Goal: Task Accomplishment & Management: Manage account settings

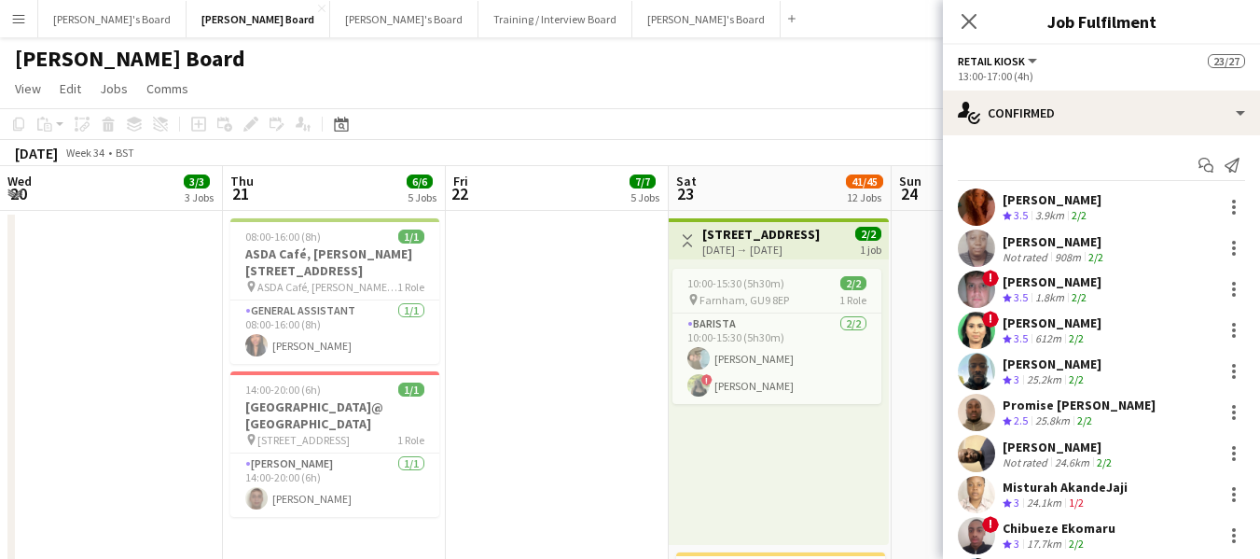
scroll to position [0, 448]
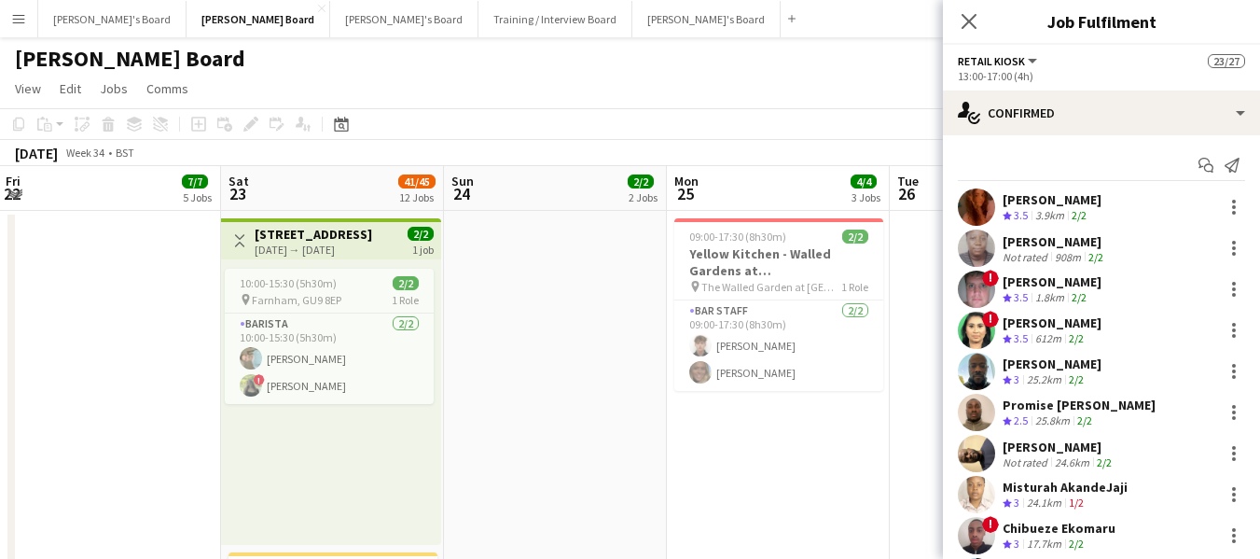
click at [1093, 315] on div "[PERSON_NAME]" at bounding box center [1052, 322] width 99 height 17
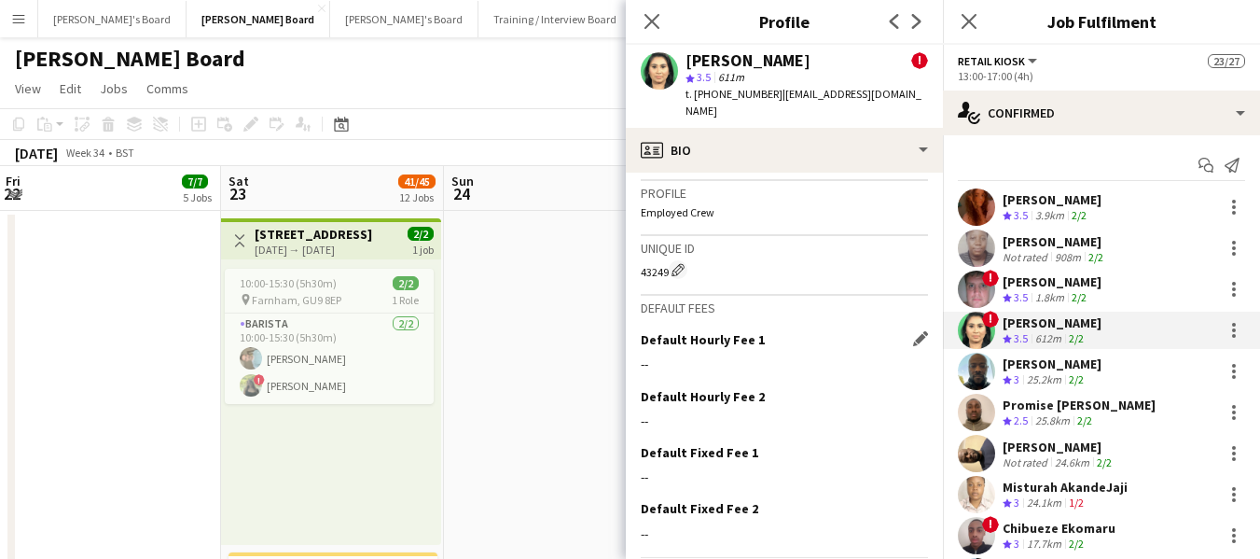
scroll to position [1200, 0]
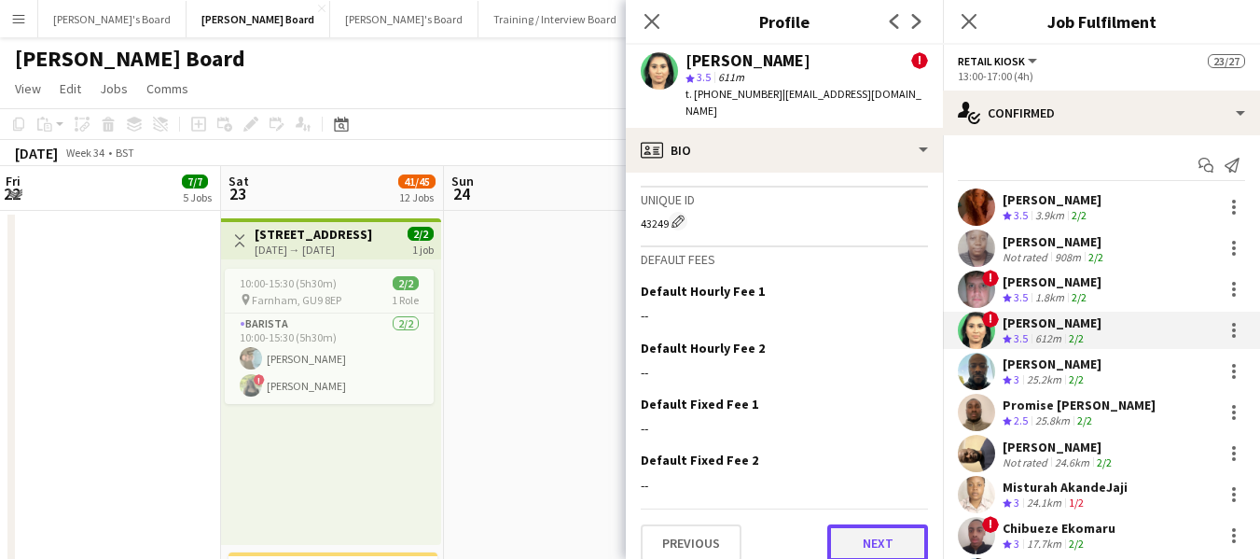
click at [862, 529] on button "Next" at bounding box center [877, 542] width 101 height 37
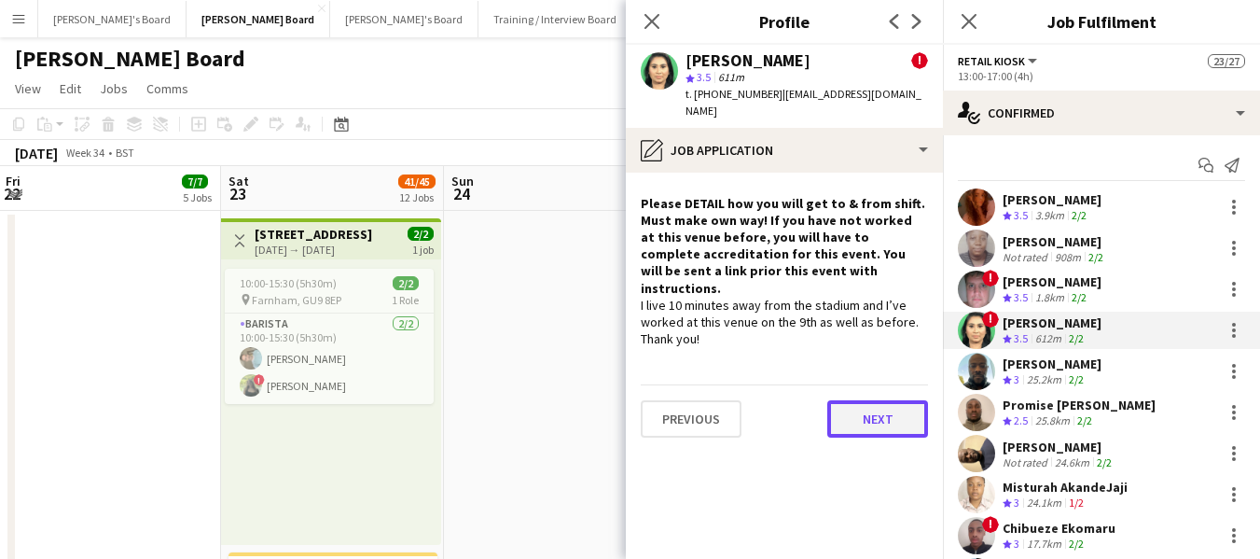
click at [876, 400] on button "Next" at bounding box center [877, 418] width 101 height 37
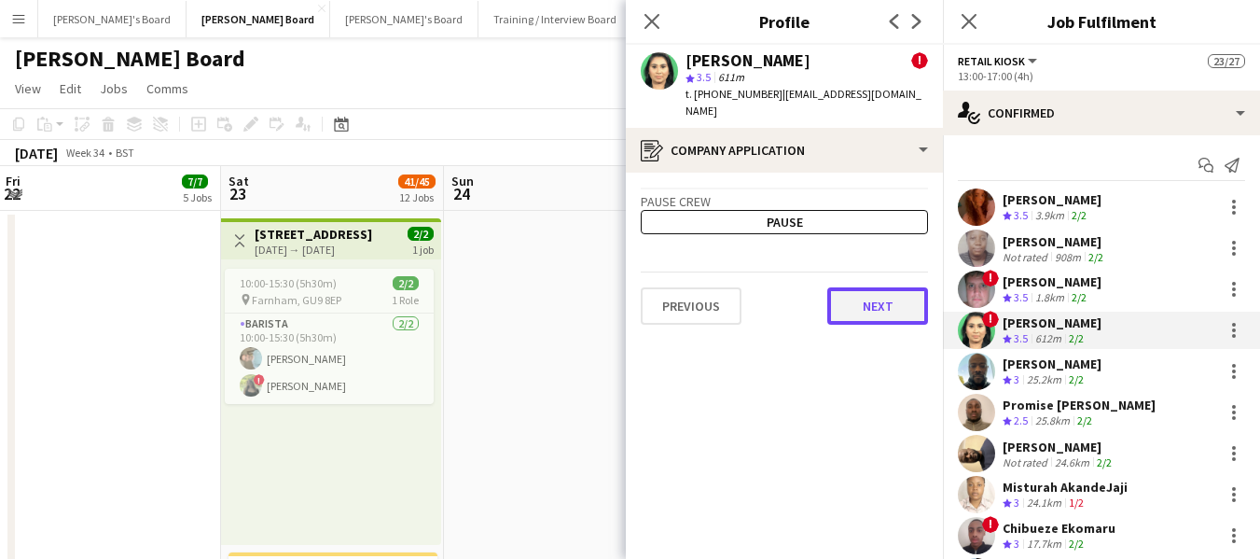
click at [872, 298] on button "Next" at bounding box center [877, 305] width 101 height 37
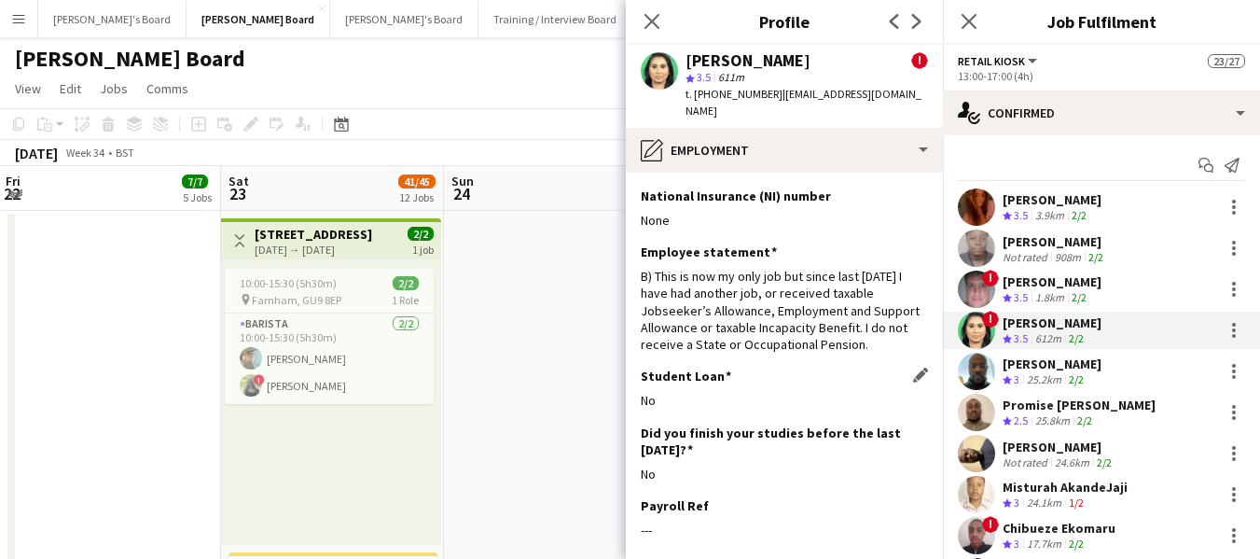
scroll to position [83, 0]
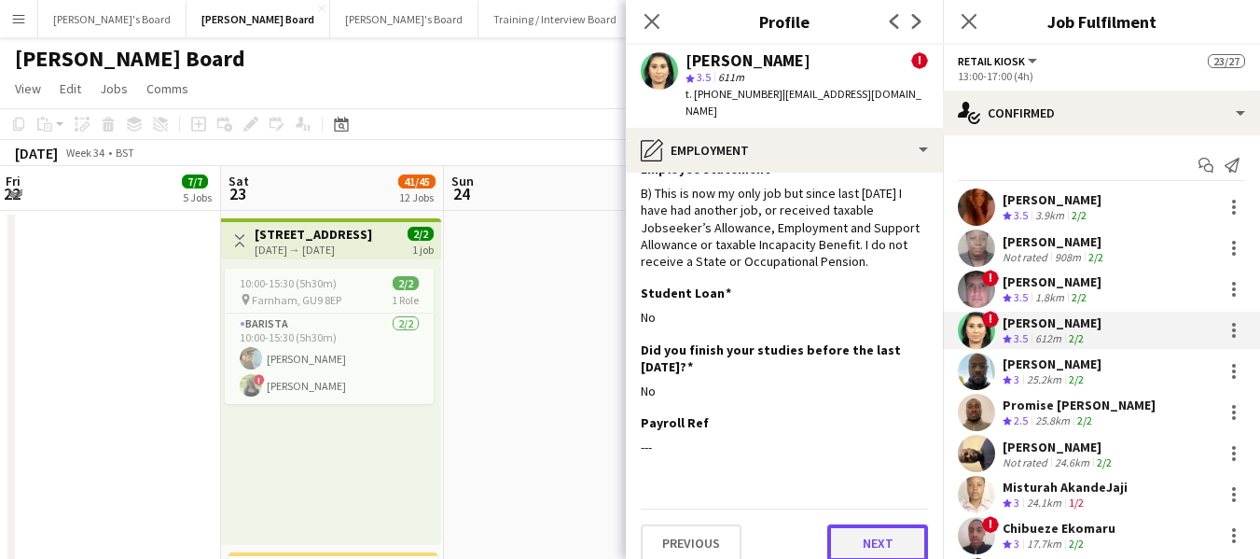
click at [875, 533] on button "Next" at bounding box center [877, 542] width 101 height 37
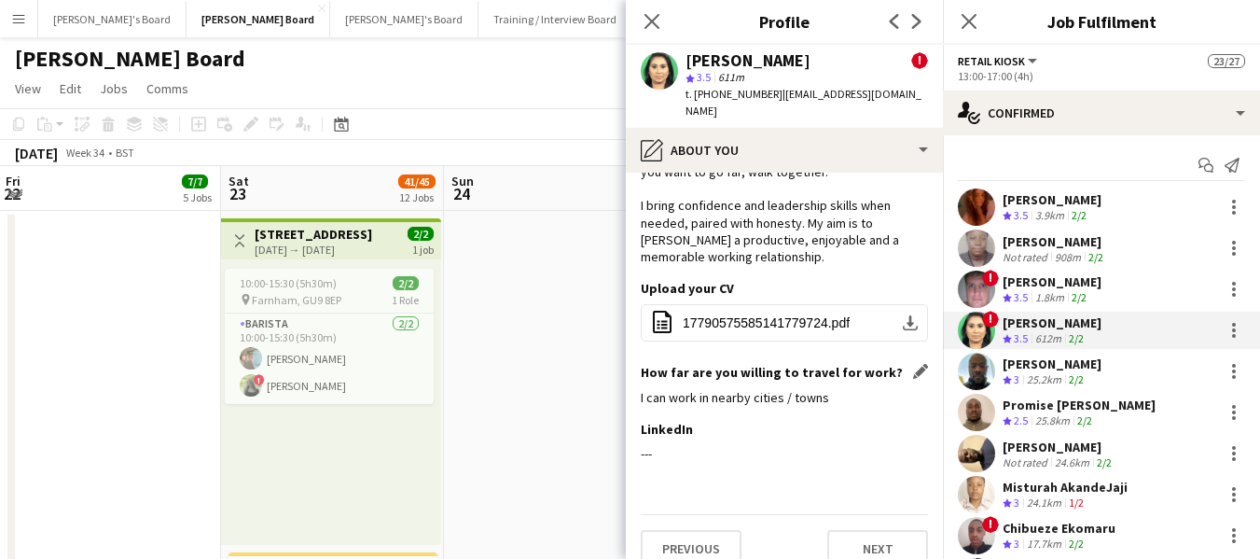
scroll to position [157, 0]
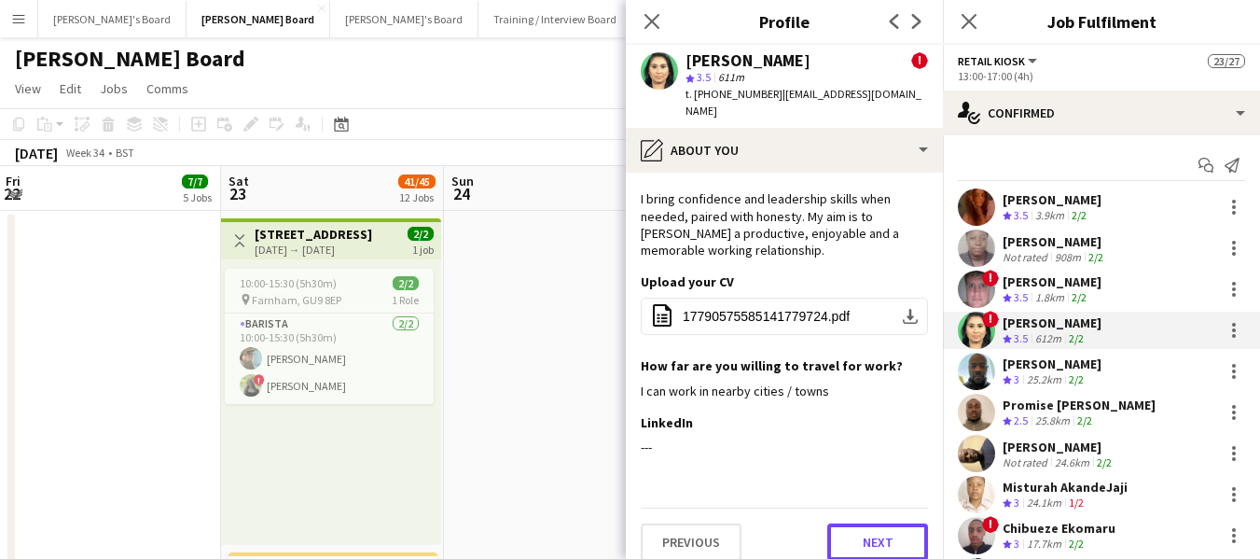
click at [875, 524] on button "Next" at bounding box center [877, 541] width 101 height 37
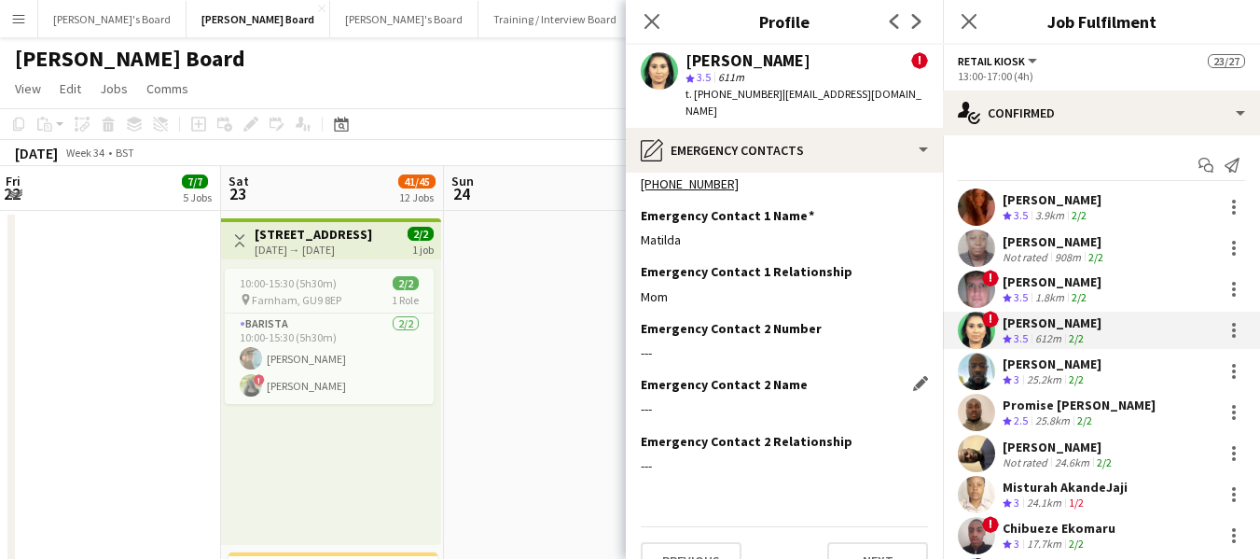
scroll to position [54, 0]
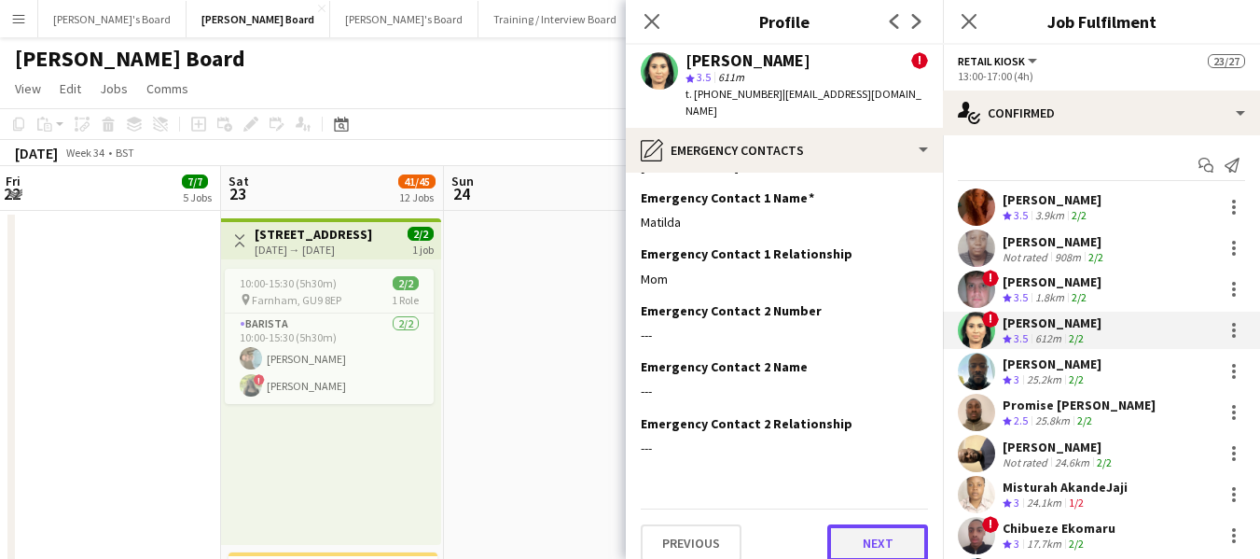
click at [865, 524] on button "Next" at bounding box center [877, 542] width 101 height 37
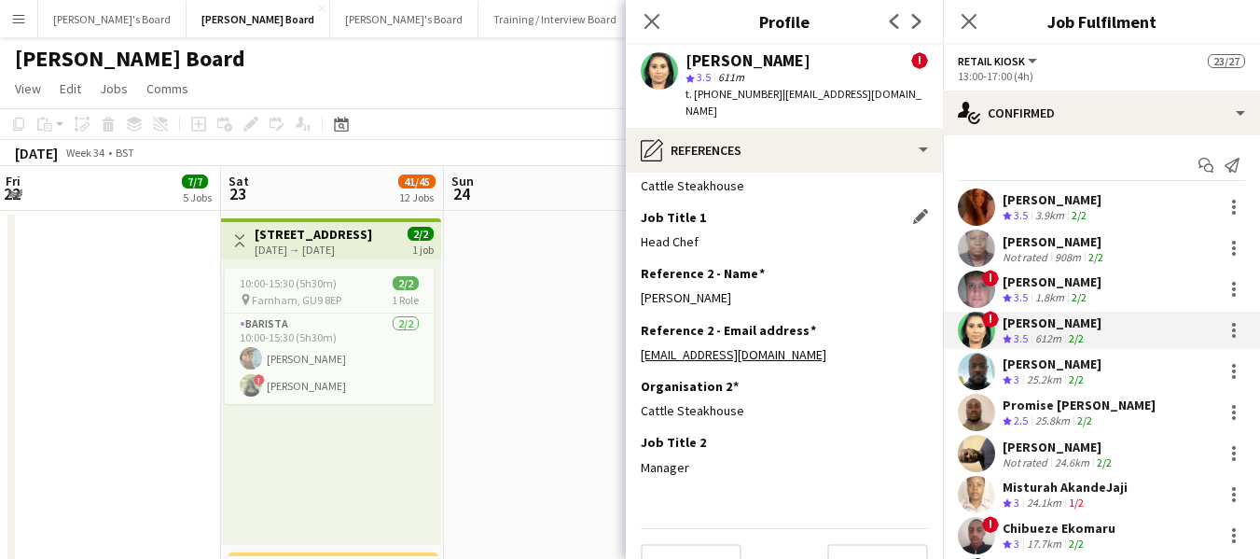
scroll to position [167, 0]
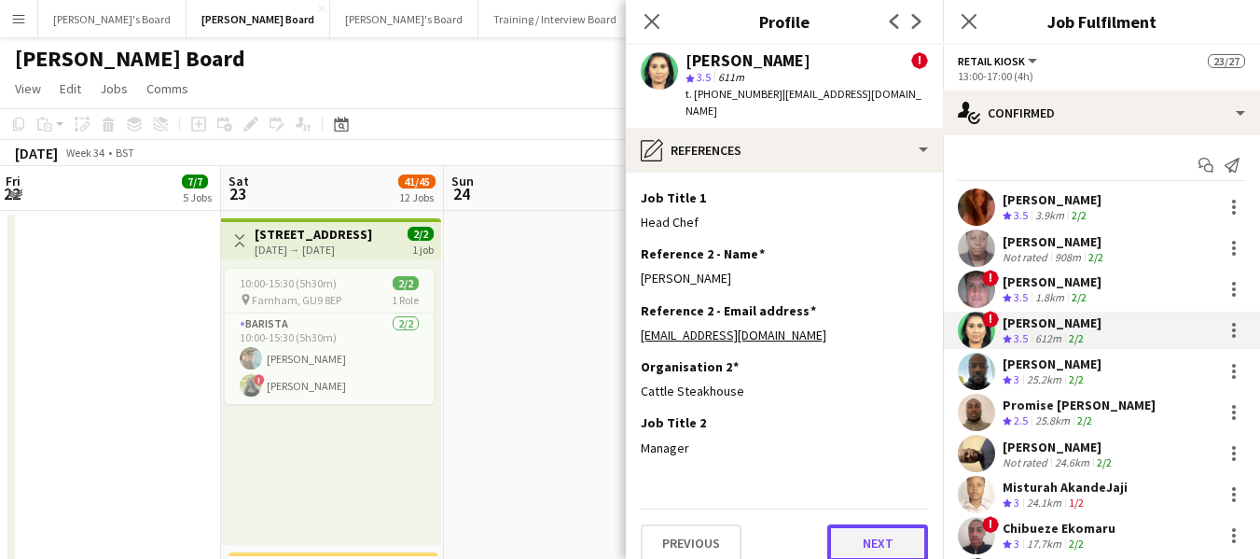
click at [867, 527] on button "Next" at bounding box center [877, 542] width 101 height 37
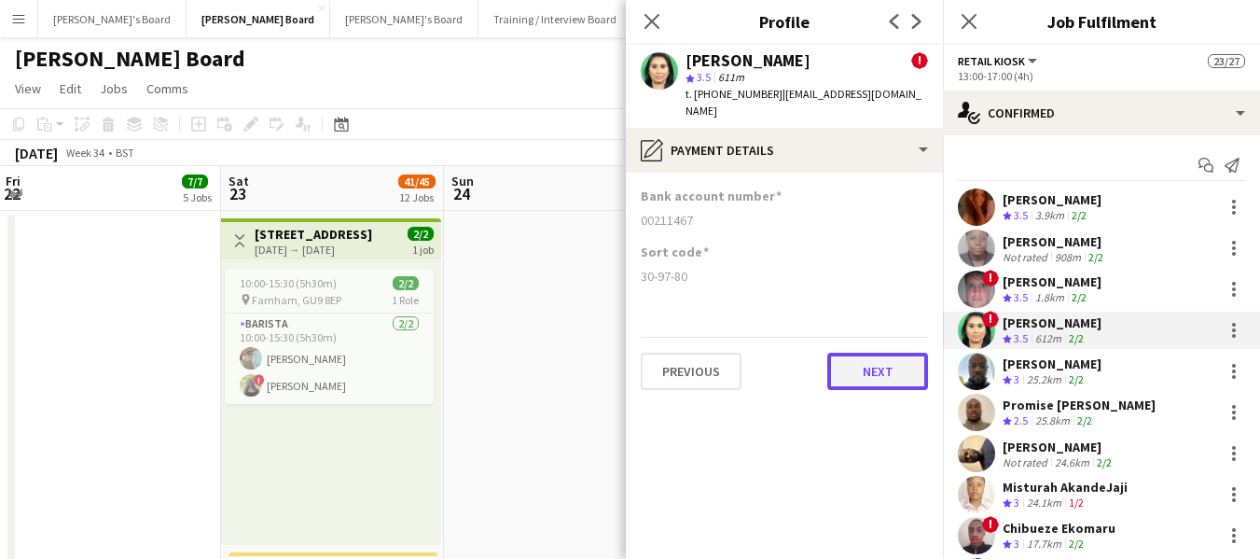
click at [869, 359] on button "Next" at bounding box center [877, 371] width 101 height 37
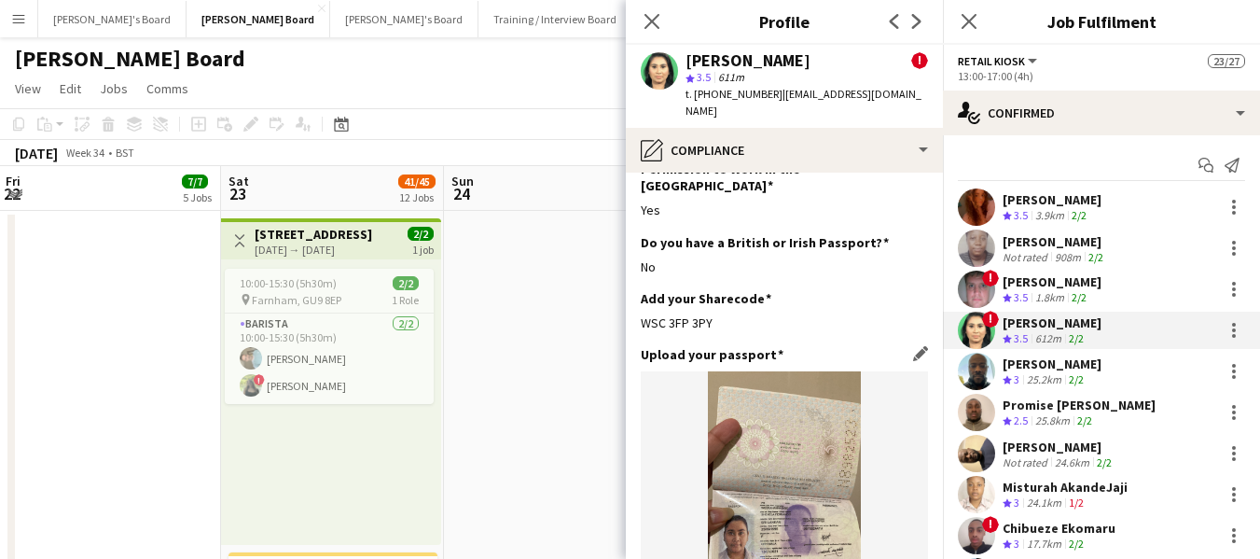
scroll to position [187, 0]
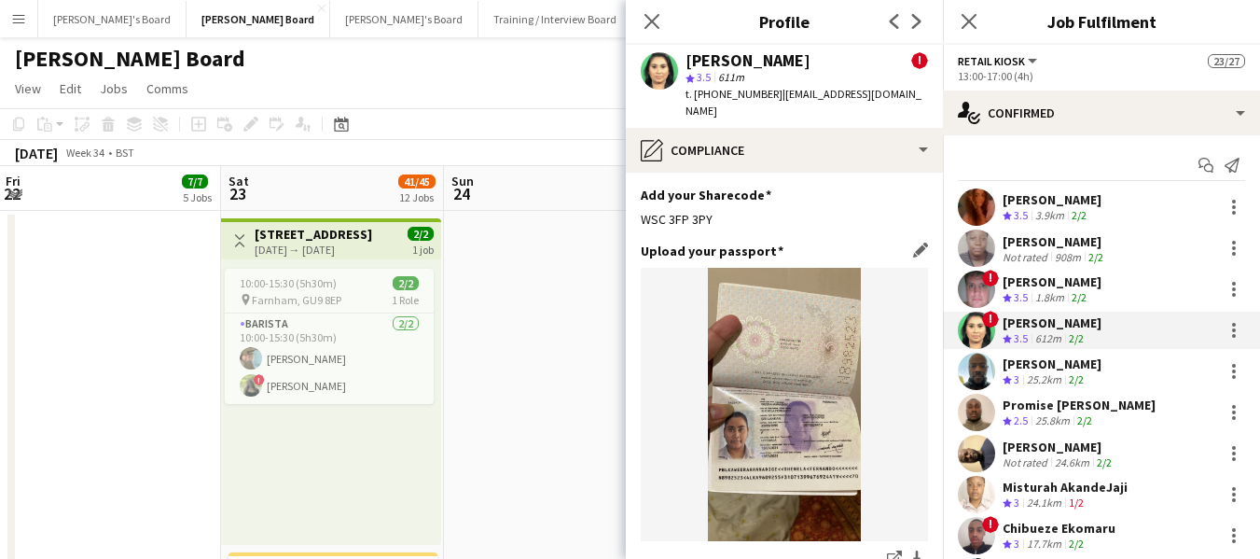
click at [820, 412] on img at bounding box center [784, 404] width 287 height 273
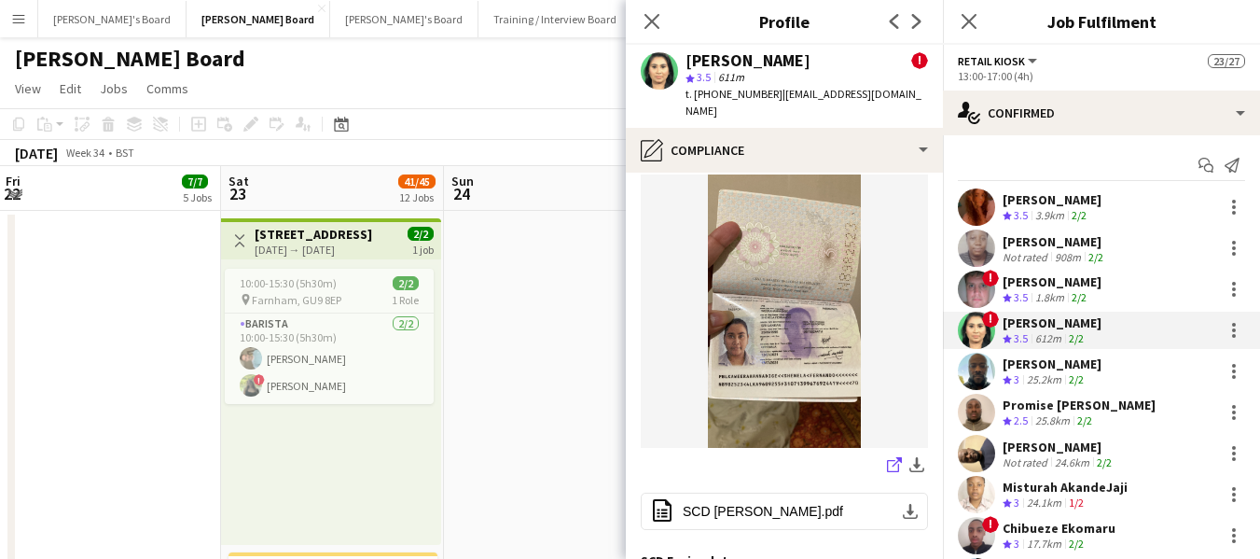
click at [887, 457] on icon "share-external-link-1" at bounding box center [894, 464] width 15 height 15
